Goal: Find specific page/section: Find specific page/section

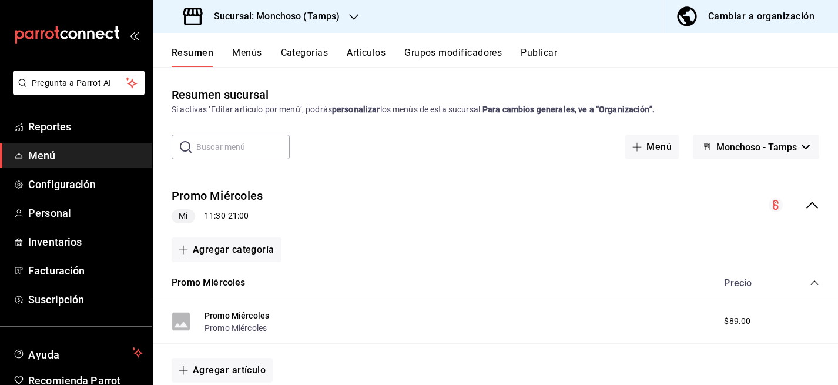
click at [275, 19] on h3 "Sucursal: Monchoso (Tamps)" at bounding box center [272, 16] width 135 height 14
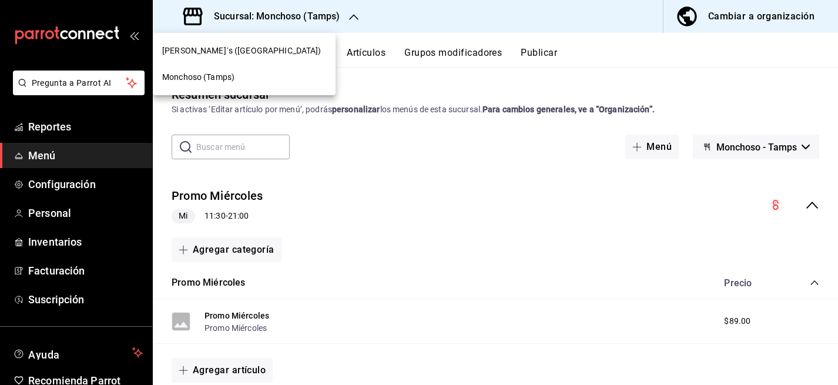
click at [51, 213] on div at bounding box center [419, 192] width 838 height 385
click at [39, 214] on div at bounding box center [419, 192] width 838 height 385
click at [53, 214] on div at bounding box center [419, 192] width 838 height 385
click at [52, 214] on div at bounding box center [419, 192] width 838 height 385
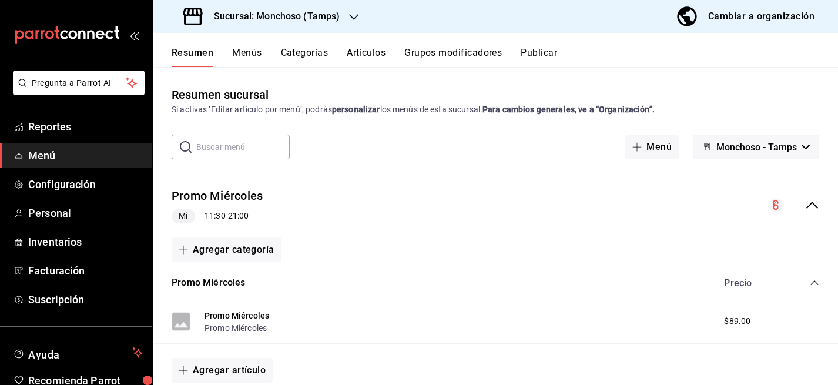
click at [55, 210] on div at bounding box center [419, 192] width 838 height 385
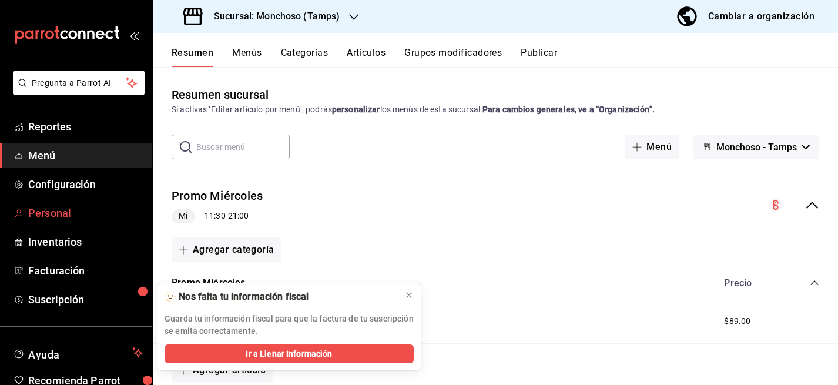
click at [61, 211] on span "Personal" at bounding box center [85, 213] width 115 height 16
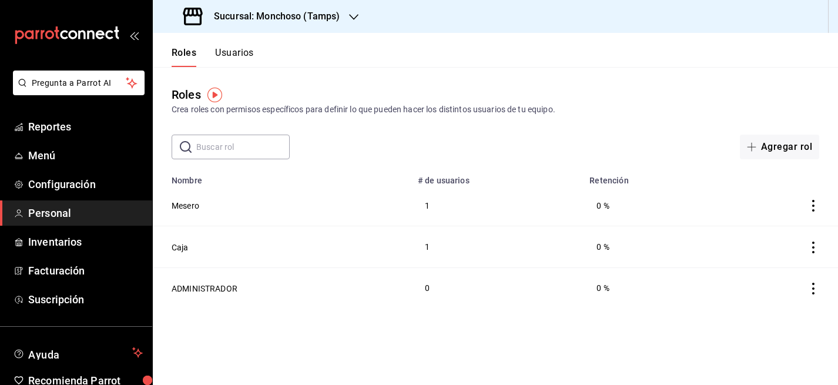
click at [225, 55] on button "Usuarios" at bounding box center [234, 57] width 39 height 20
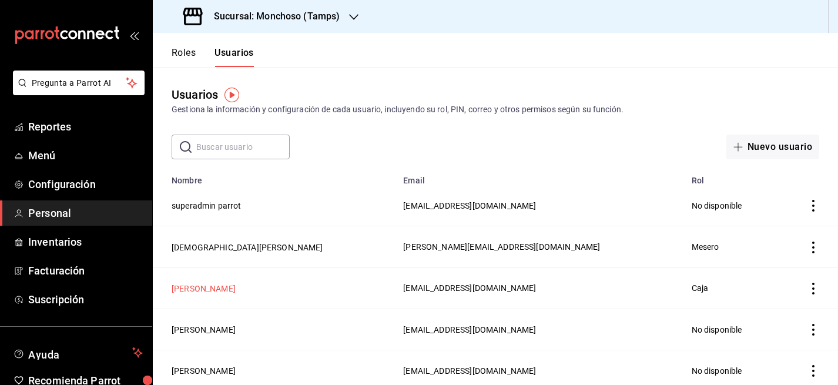
click at [204, 292] on button "[PERSON_NAME]" at bounding box center [204, 289] width 64 height 12
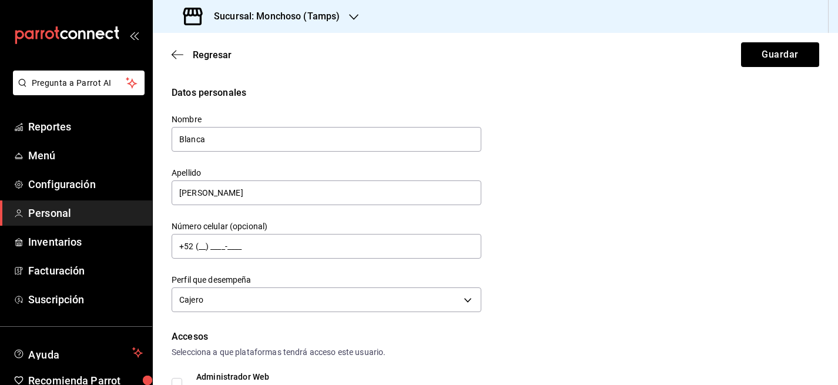
scroll to position [404, 0]
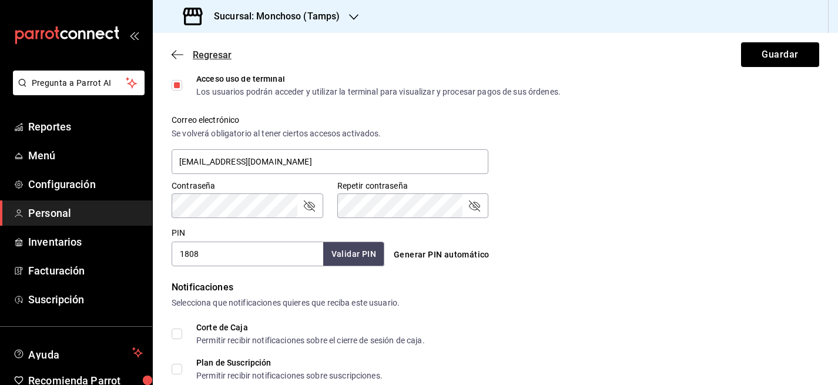
click at [193, 52] on span "Regresar" at bounding box center [212, 54] width 39 height 11
